Goal: Task Accomplishment & Management: Complete application form

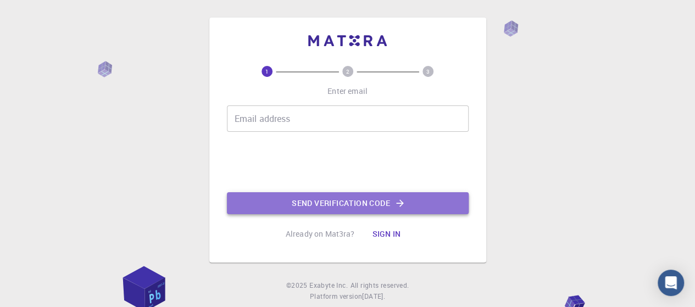
click at [334, 206] on button "Send verification code" at bounding box center [348, 203] width 242 height 22
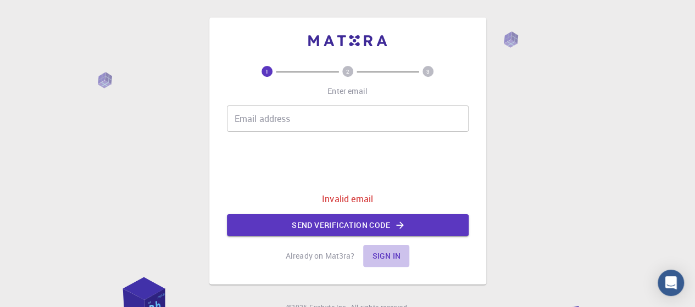
click at [381, 256] on button "Sign in" at bounding box center [386, 256] width 46 height 22
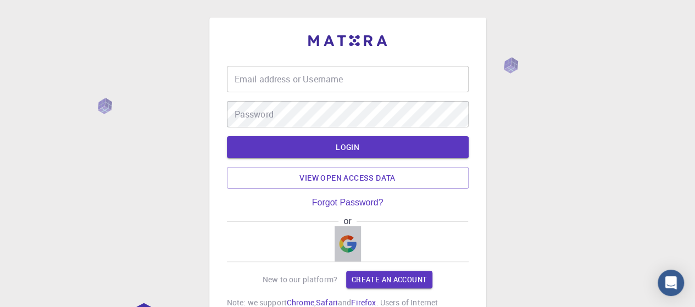
click at [343, 248] on img "button" at bounding box center [348, 244] width 18 height 18
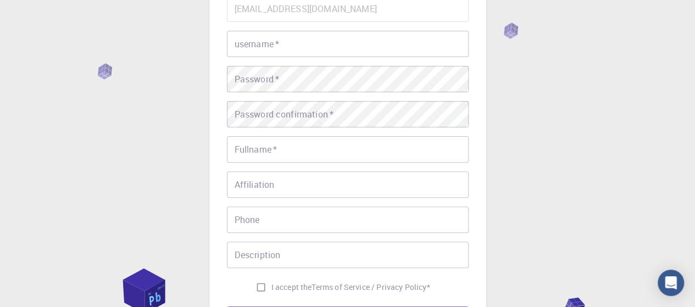
scroll to position [55, 0]
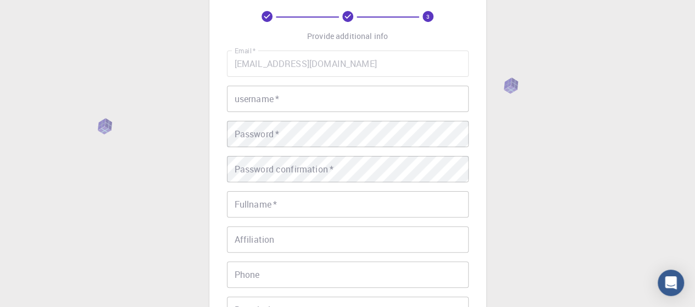
click at [264, 97] on input "username   *" at bounding box center [348, 99] width 242 height 26
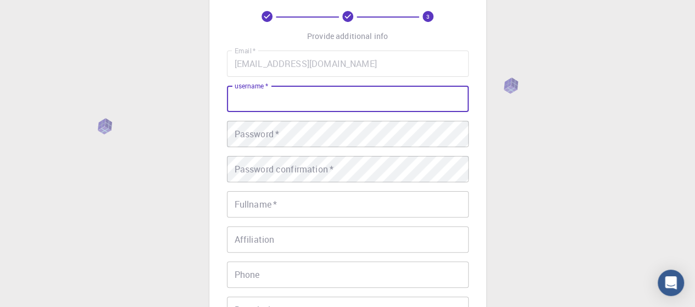
type input "h"
type input "giaovienqt102"
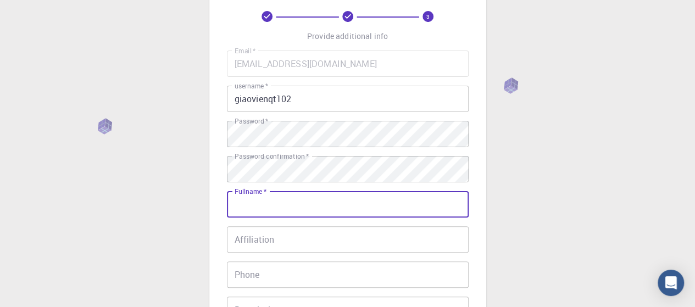
click at [269, 206] on input "Fullname   *" at bounding box center [348, 204] width 242 height 26
click at [274, 208] on input "Họ và tên   *" at bounding box center [348, 204] width 242 height 26
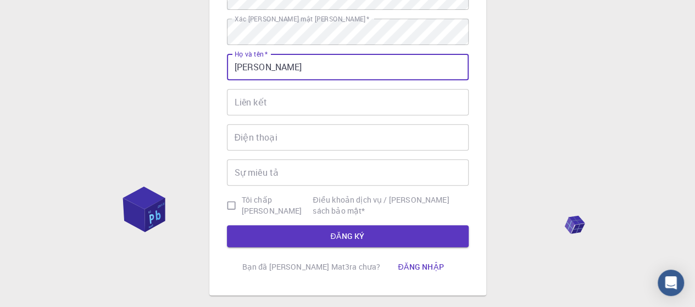
scroll to position [253, 0]
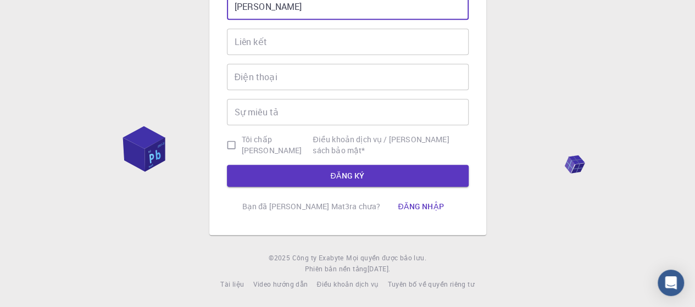
type input "[PERSON_NAME]"
click at [239, 146] on input "Tôi chấp [PERSON_NAME] Điều khoản dịch vụ / [PERSON_NAME] sách bảo mật *" at bounding box center [231, 145] width 21 height 21
checkbox input "true"
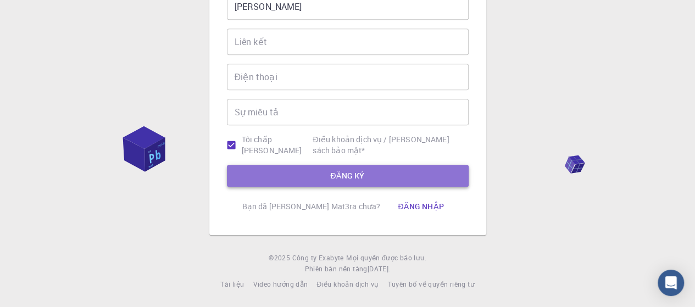
click at [356, 174] on font "ĐĂNG KÝ" at bounding box center [347, 175] width 34 height 10
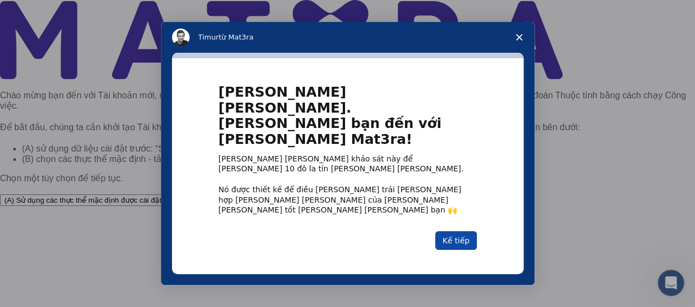
click at [458, 236] on font "Kế tiếp" at bounding box center [455, 240] width 27 height 9
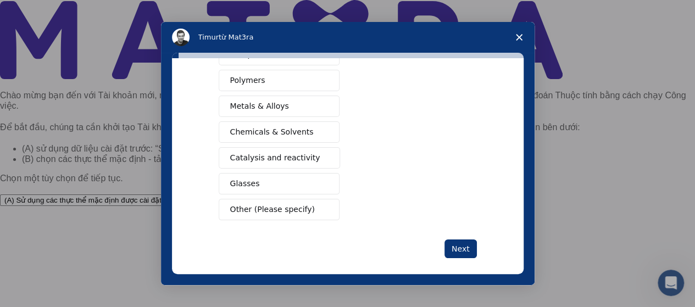
scroll to position [219, 0]
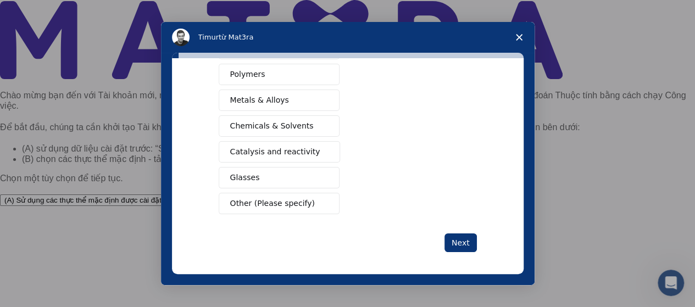
click at [450, 242] on button "Next" at bounding box center [460, 242] width 32 height 19
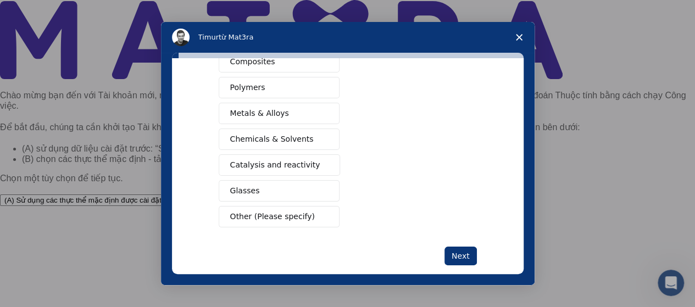
scroll to position [167, 0]
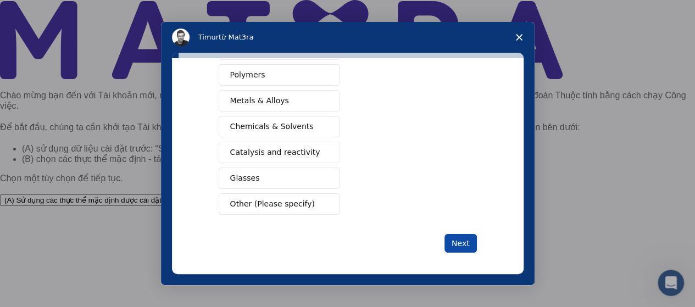
click at [453, 239] on button "Next" at bounding box center [460, 243] width 32 height 19
click at [456, 238] on button "Next" at bounding box center [460, 243] width 32 height 19
click at [463, 234] on button "Next" at bounding box center [460, 243] width 32 height 19
click at [459, 241] on button "Next" at bounding box center [460, 243] width 32 height 19
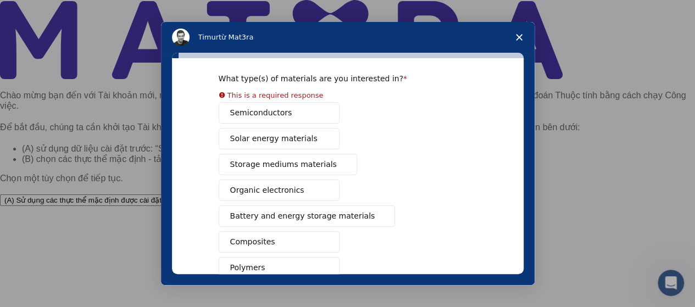
scroll to position [0, 0]
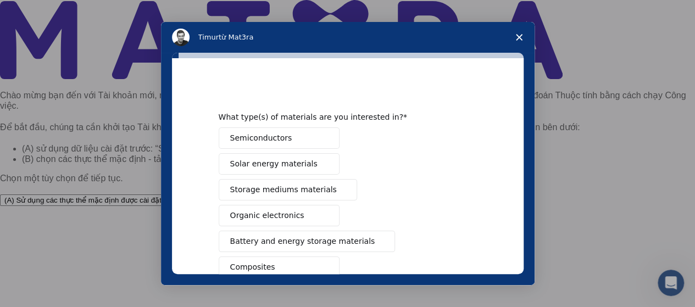
click at [282, 152] on div "Semiconductors Solar energy materials Storage mediums materials Organic electro…" at bounding box center [348, 279] width 258 height 305
click at [276, 142] on span "Semiconductors" at bounding box center [261, 138] width 62 height 12
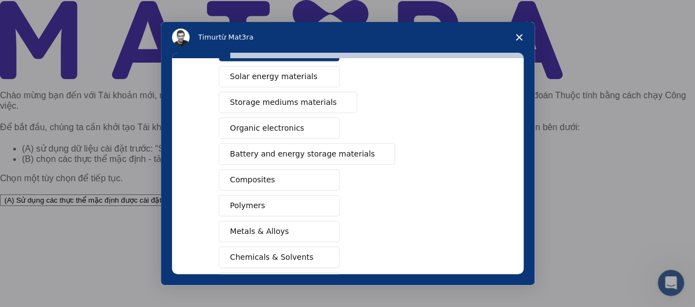
scroll to position [219, 0]
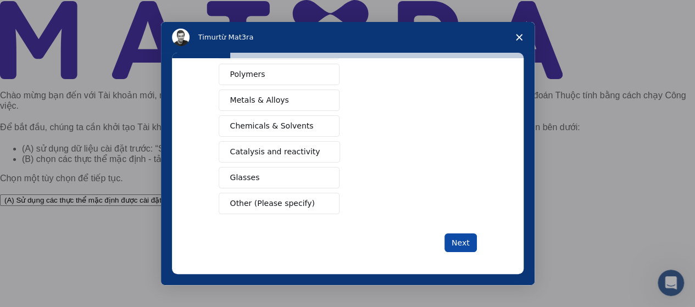
click at [459, 242] on button "Next" at bounding box center [460, 242] width 32 height 19
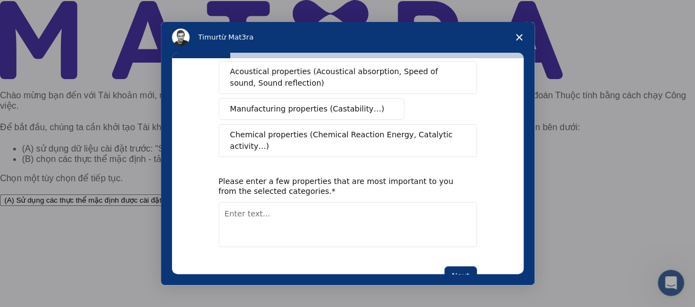
scroll to position [276, 0]
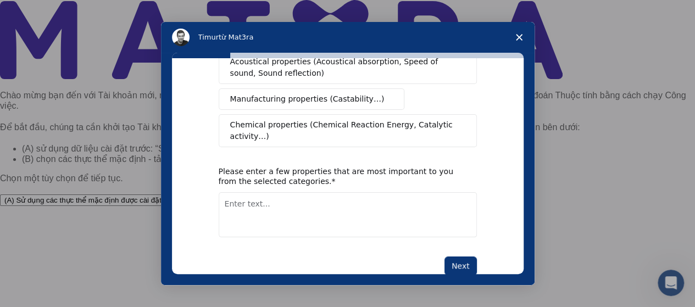
click at [522, 35] on span "Đóng khảo sát" at bounding box center [519, 37] width 31 height 31
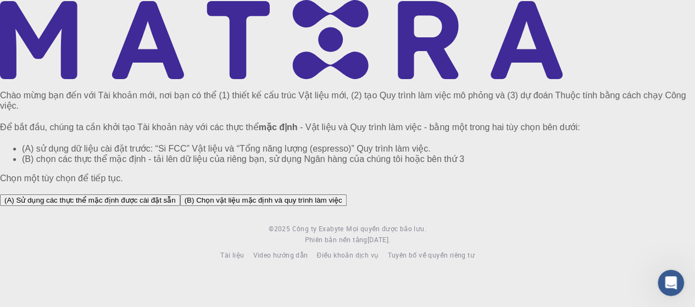
scroll to position [85, 0]
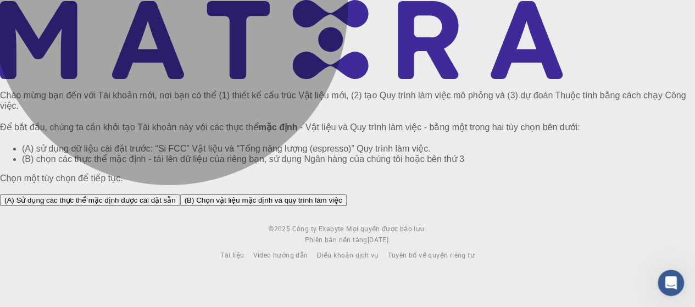
click at [176, 196] on font "(A) Sử dụng các thực thể mặc định được cài đặt sẵn" at bounding box center [89, 200] width 171 height 8
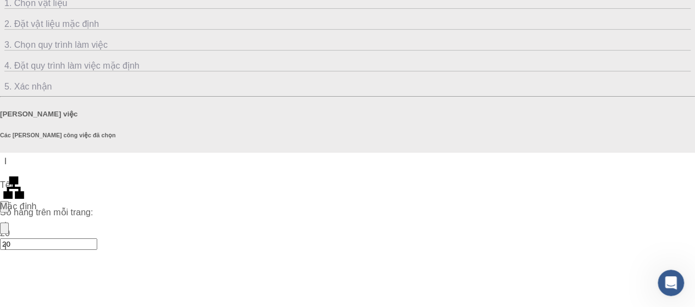
scroll to position [54, 0]
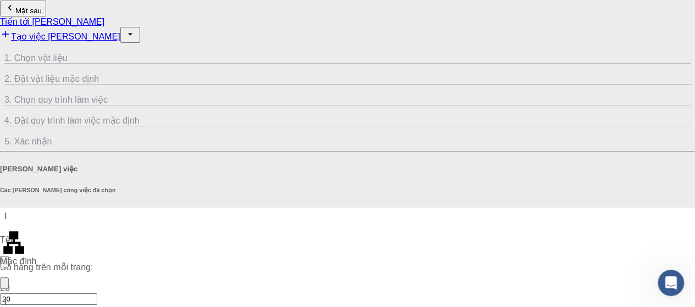
click at [136, 29] on icon "button" at bounding box center [130, 34] width 11 height 11
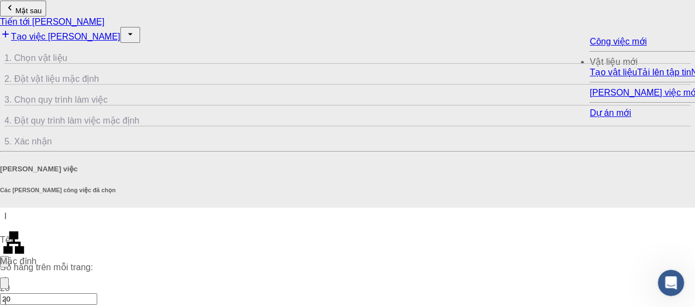
click at [136, 29] on icon "button" at bounding box center [130, 34] width 11 height 11
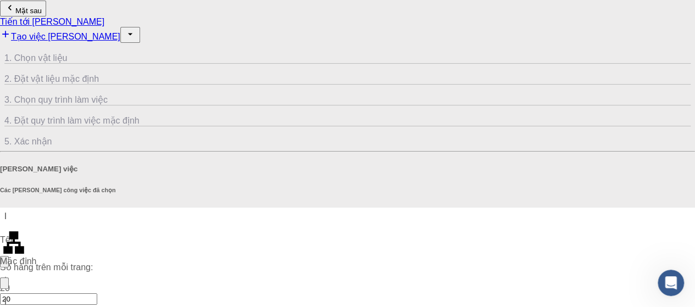
click at [196, 64] on span "2. Đặt vật liệu mặc định" at bounding box center [347, 74] width 686 height 20
click at [4, 51] on icon at bounding box center [4, 51] width 0 height 0
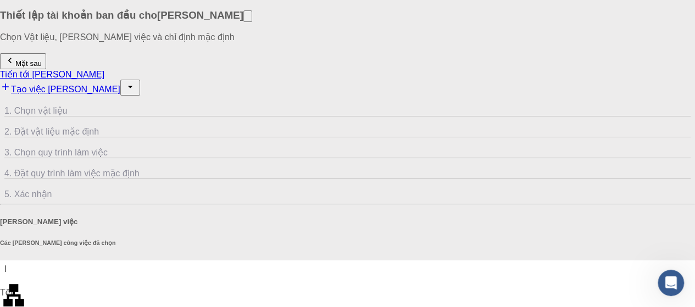
scroll to position [0, 0]
click at [15, 67] on icon "button" at bounding box center [9, 61] width 11 height 11
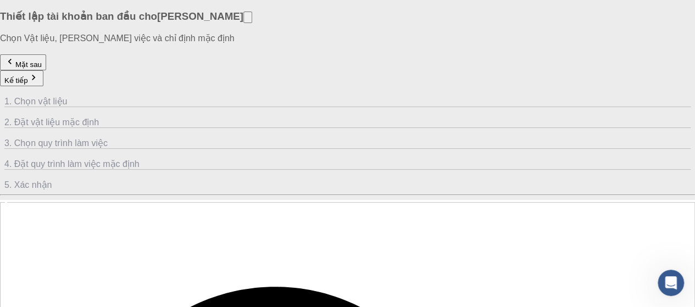
click at [15, 67] on icon "button" at bounding box center [9, 61] width 11 height 11
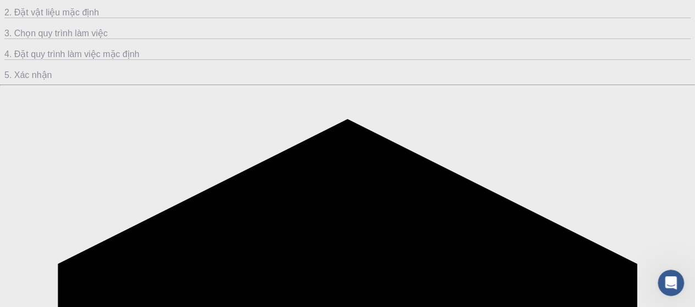
scroll to position [302, 0]
checkbox input "true"
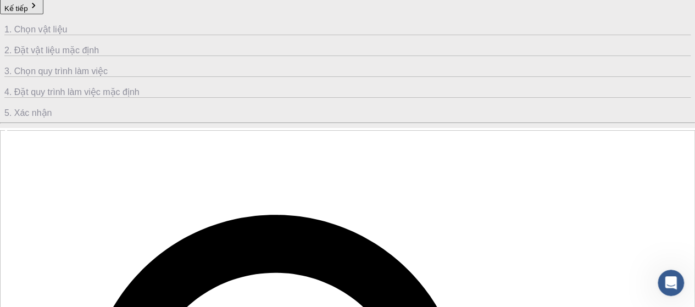
scroll to position [55, 0]
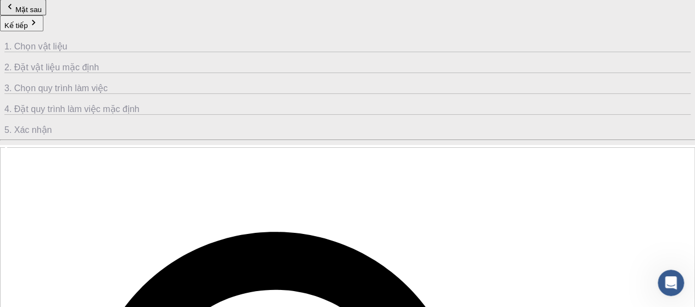
checkbox input "true"
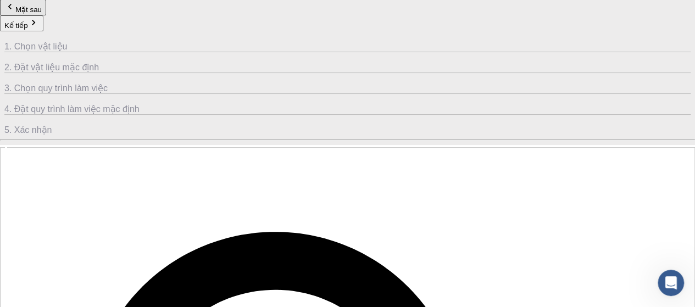
scroll to position [110, 0]
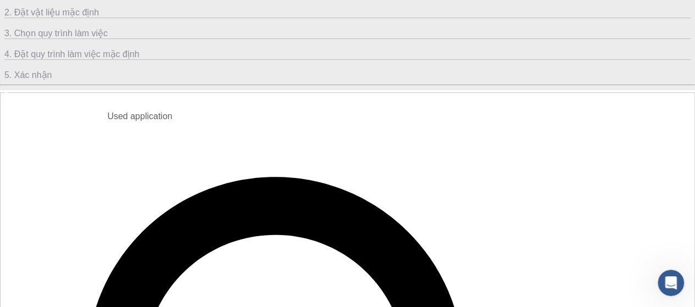
drag, startPoint x: 124, startPoint y: 95, endPoint x: 141, endPoint y: 102, distance: 18.3
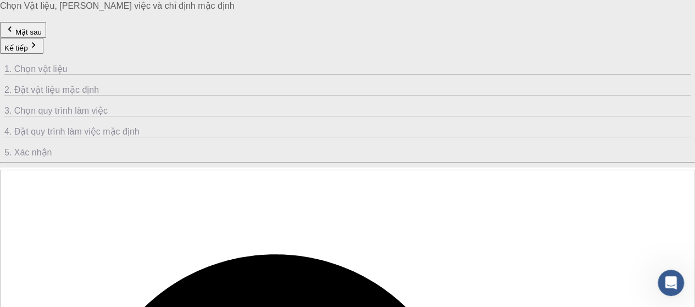
scroll to position [0, 0]
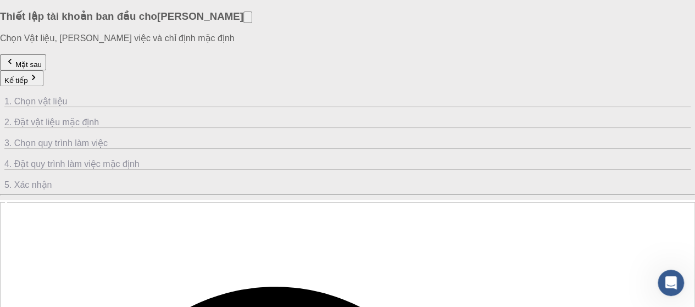
checkbox input "true"
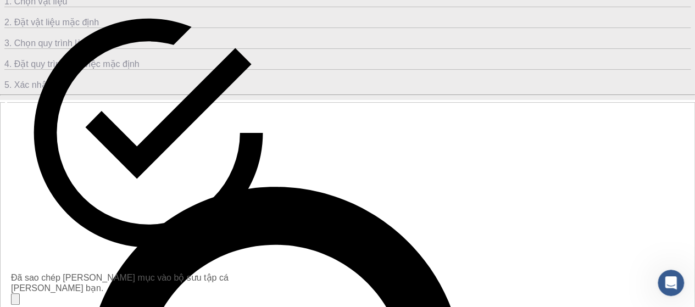
scroll to position [110, 0]
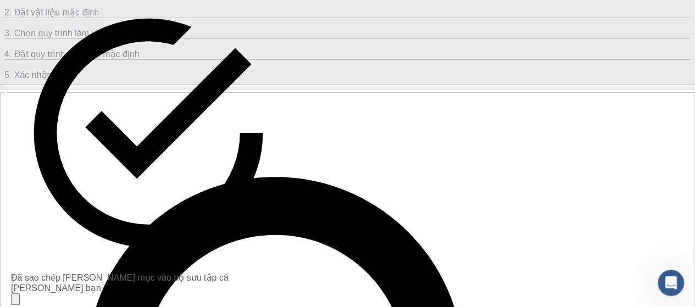
checkbox input "true"
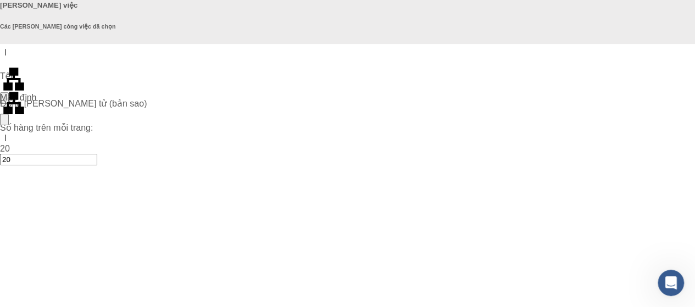
scroll to position [219, 0]
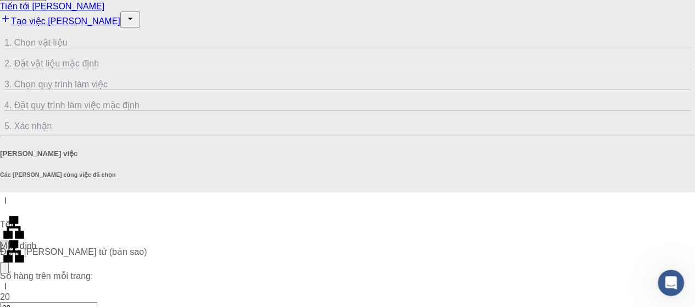
scroll to position [0, 0]
